Goal: Transaction & Acquisition: Purchase product/service

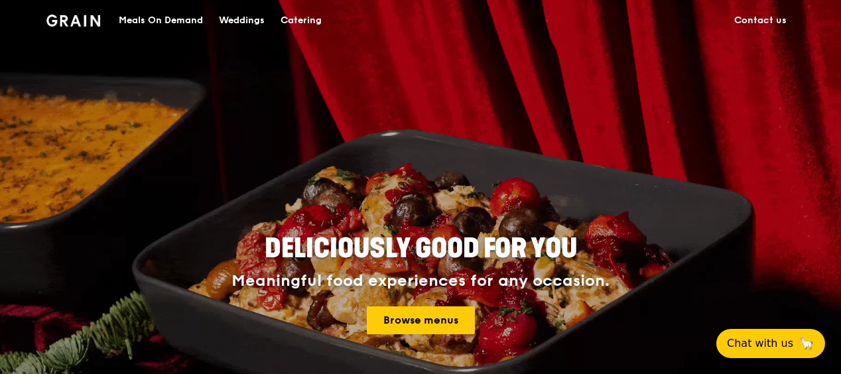
click at [172, 23] on div "Meals On Demand" at bounding box center [161, 21] width 84 height 40
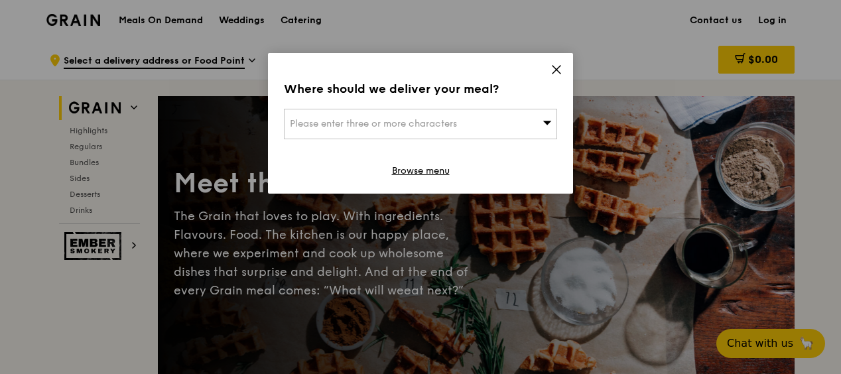
click at [436, 115] on div "Please enter three or more characters" at bounding box center [420, 124] width 273 height 31
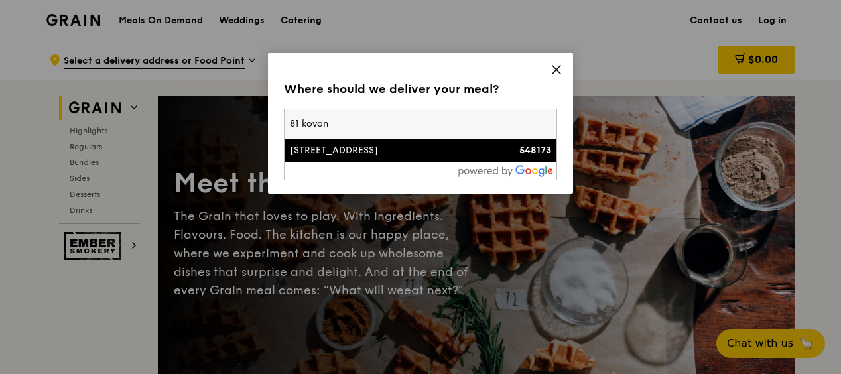
type input "81 kovan"
click at [455, 145] on div "[STREET_ADDRESS]" at bounding box center [388, 150] width 196 height 13
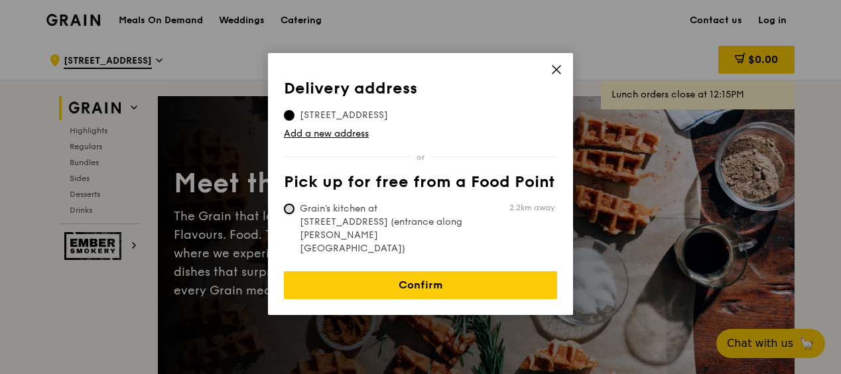
click at [291, 207] on input "Grain's kitchen at [STREET_ADDRESS] (entrance along [PERSON_NAME][GEOGRAPHIC_DA…" at bounding box center [289, 209] width 11 height 11
radio input "true"
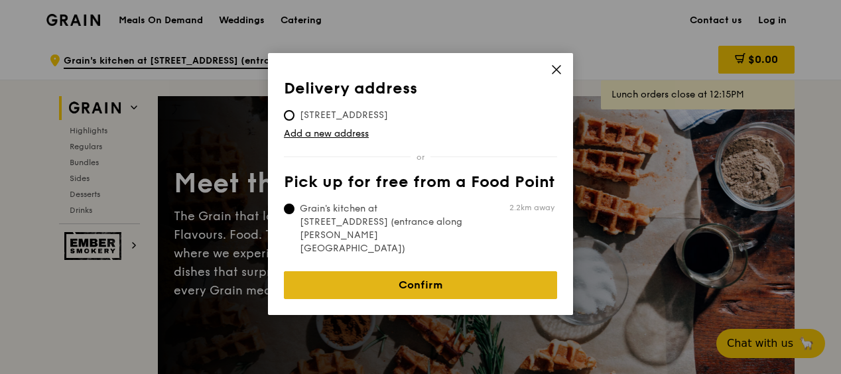
click at [390, 271] on link "Confirm" at bounding box center [420, 285] width 273 height 28
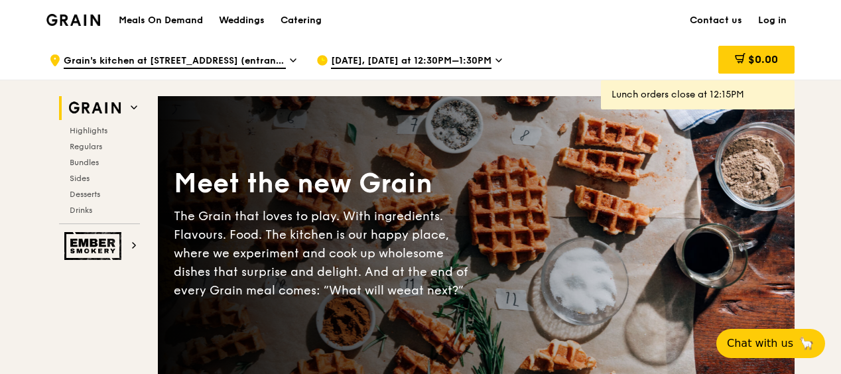
click at [479, 60] on span "[DATE], [DATE] at 12:30PM–1:30PM" at bounding box center [411, 61] width 160 height 15
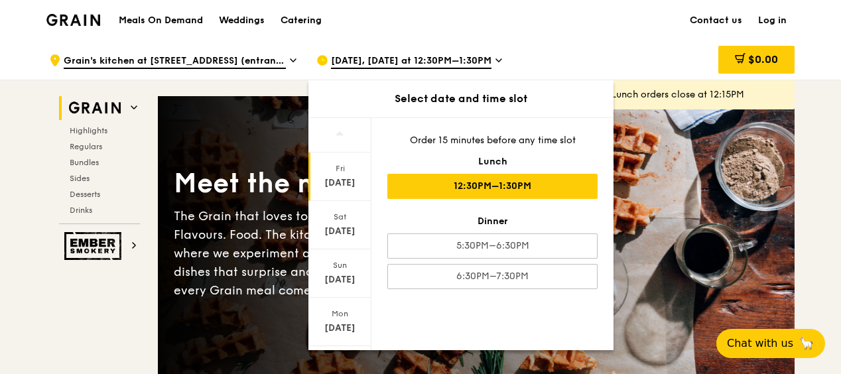
click at [516, 192] on div "12:30PM–1:30PM" at bounding box center [492, 186] width 210 height 25
click at [354, 183] on div "[DATE]" at bounding box center [339, 182] width 59 height 13
click at [566, 180] on div "12:30PM–1:30PM" at bounding box center [492, 186] width 210 height 25
click at [448, 58] on span "[DATE], [DATE] at 12:30PM–1:30PM" at bounding box center [411, 61] width 160 height 15
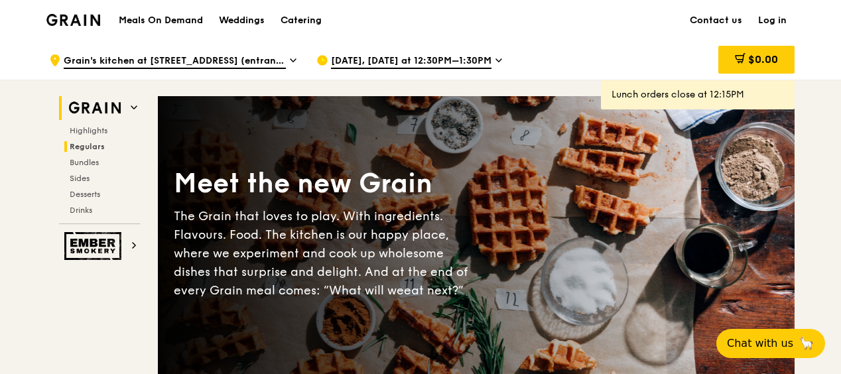
click at [102, 149] on span "Regulars" at bounding box center [87, 146] width 35 height 9
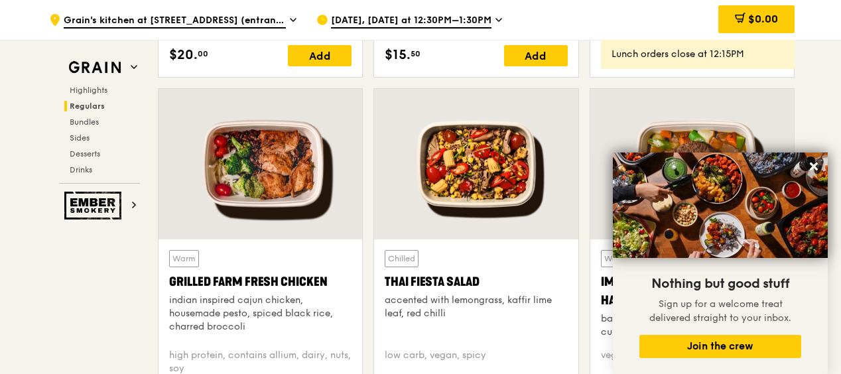
scroll to position [1468, 0]
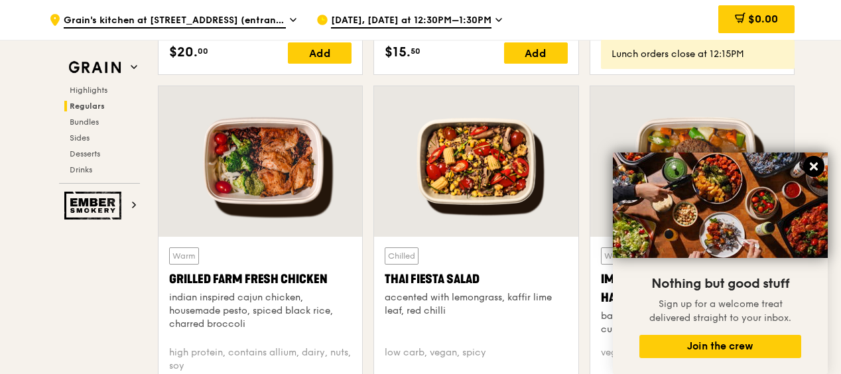
click at [810, 174] on button at bounding box center [813, 166] width 21 height 21
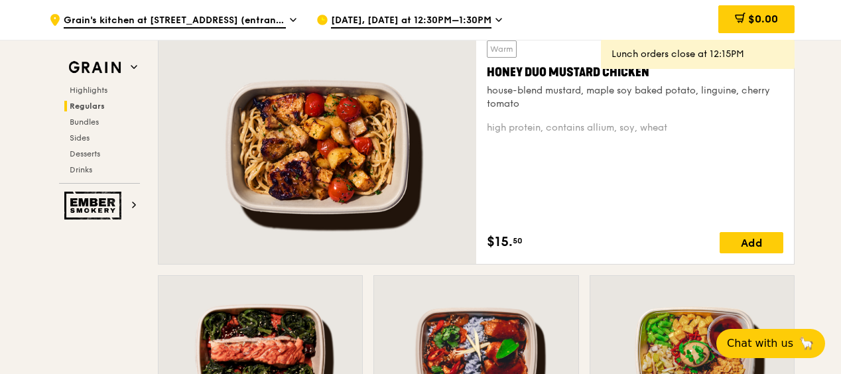
scroll to position [911, 0]
